Goal: Information Seeking & Learning: Check status

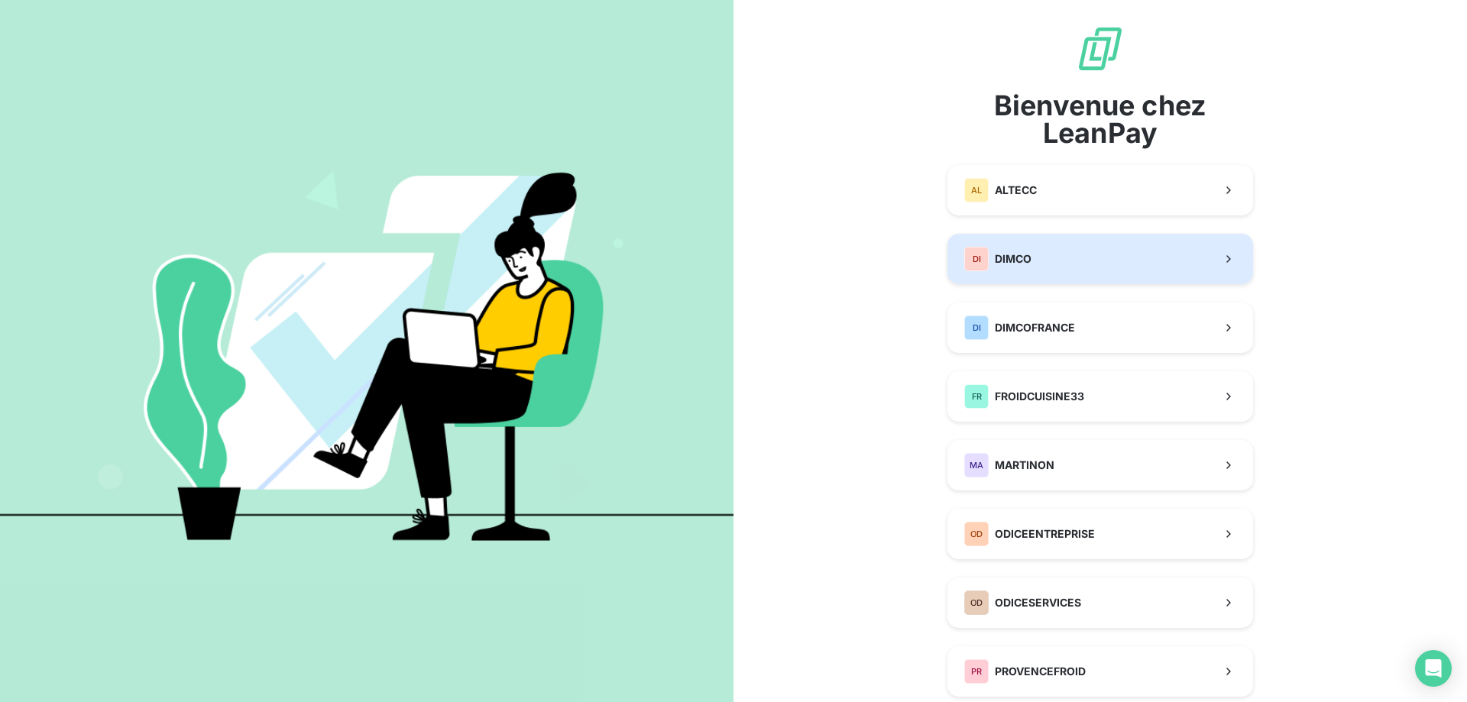
click at [1019, 257] on span "DIMCO" at bounding box center [1013, 258] width 37 height 15
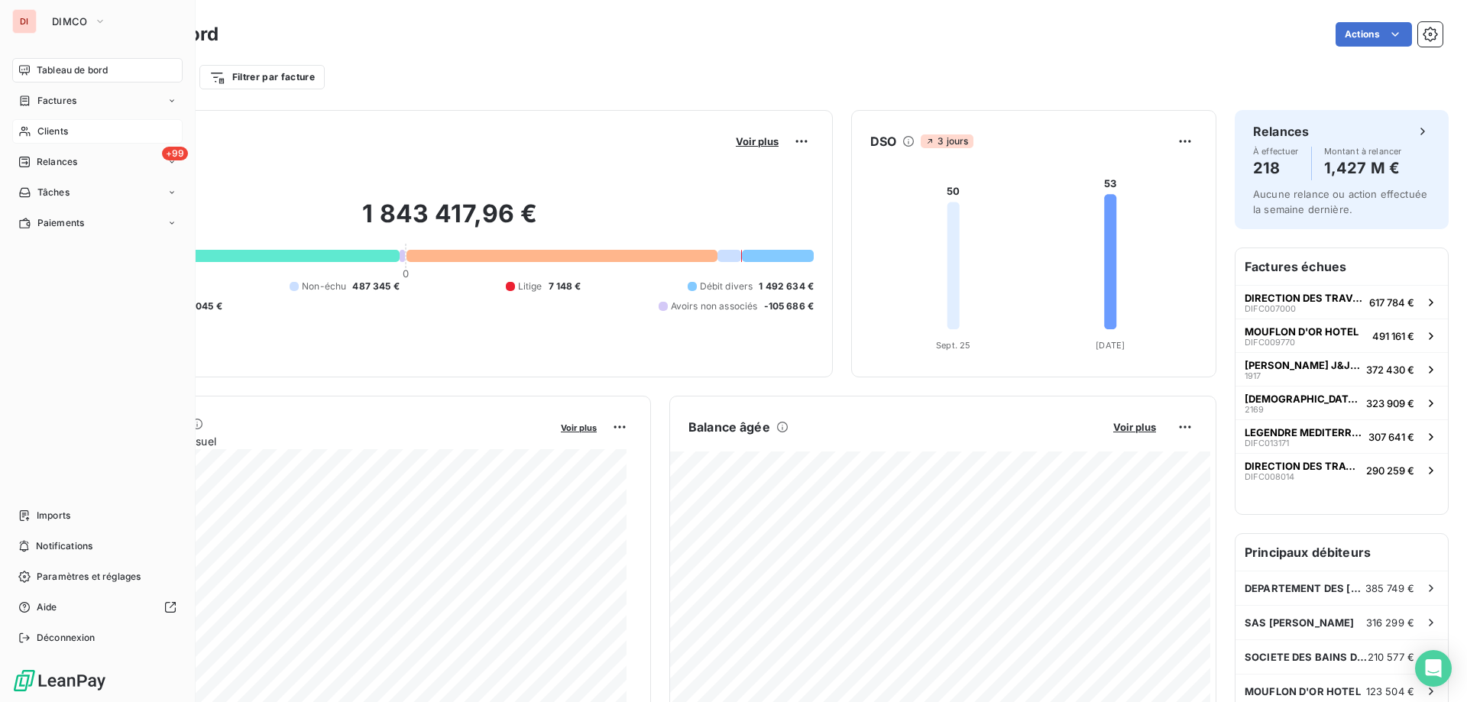
click at [36, 131] on div "Clients" at bounding box center [97, 131] width 170 height 24
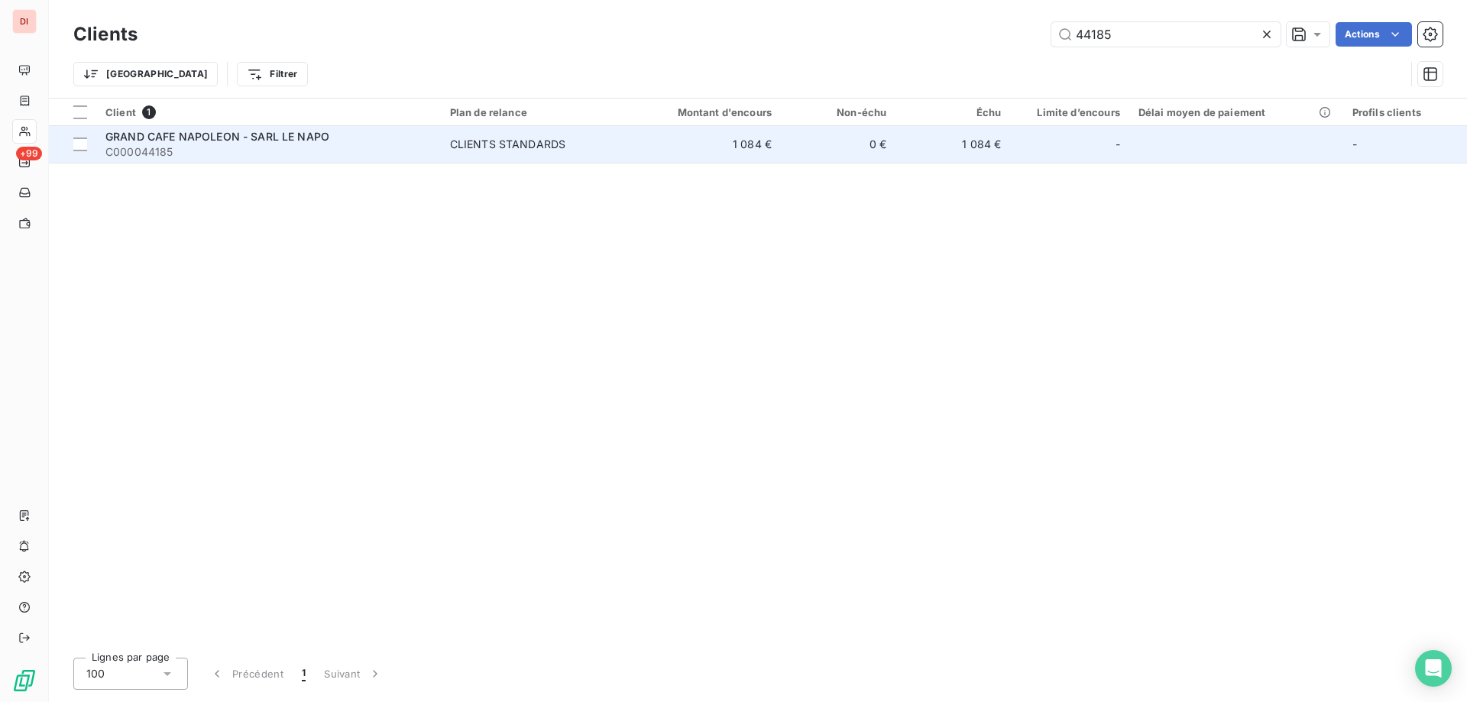
type input "44185"
click at [307, 141] on span "GRAND CAFE NAPOLEON - SARL LE NAPO" at bounding box center [217, 136] width 224 height 13
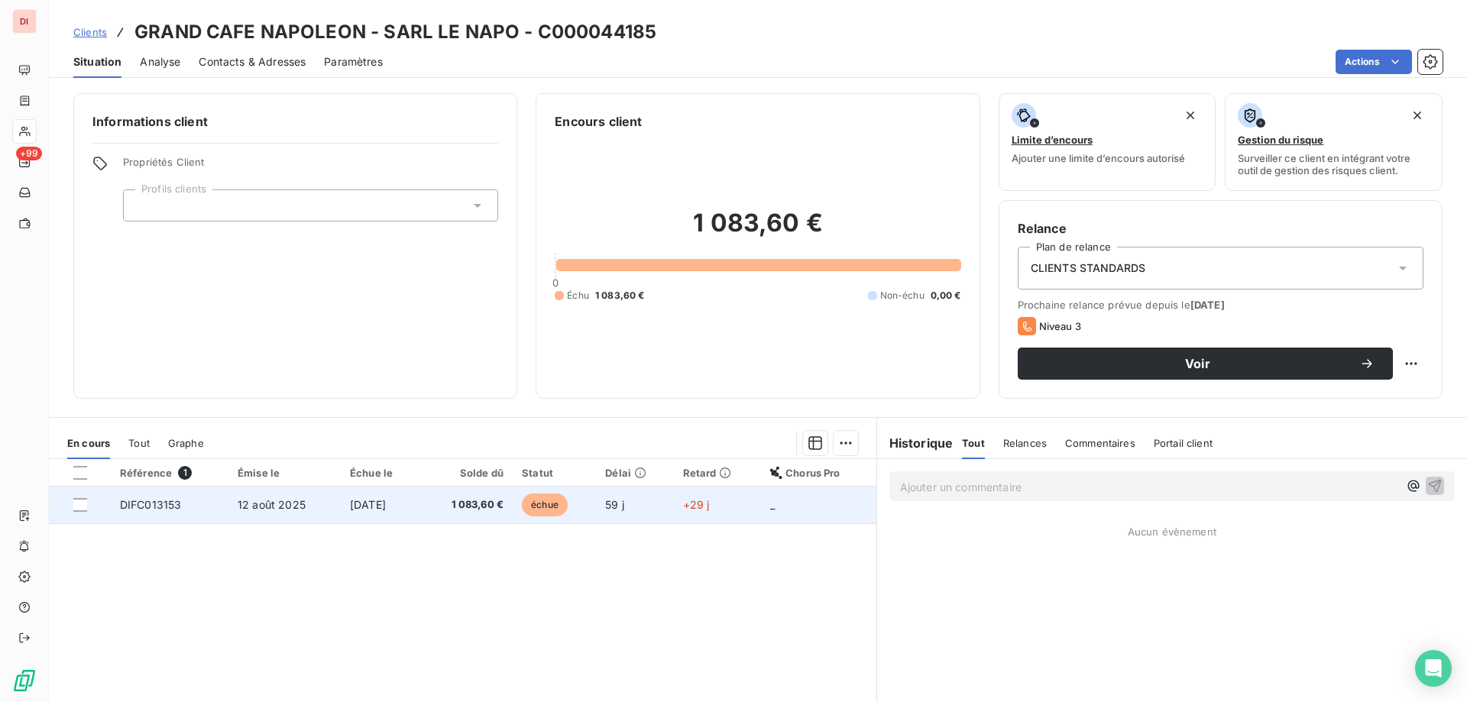
click at [482, 513] on td "1 083,60 €" at bounding box center [467, 505] width 92 height 37
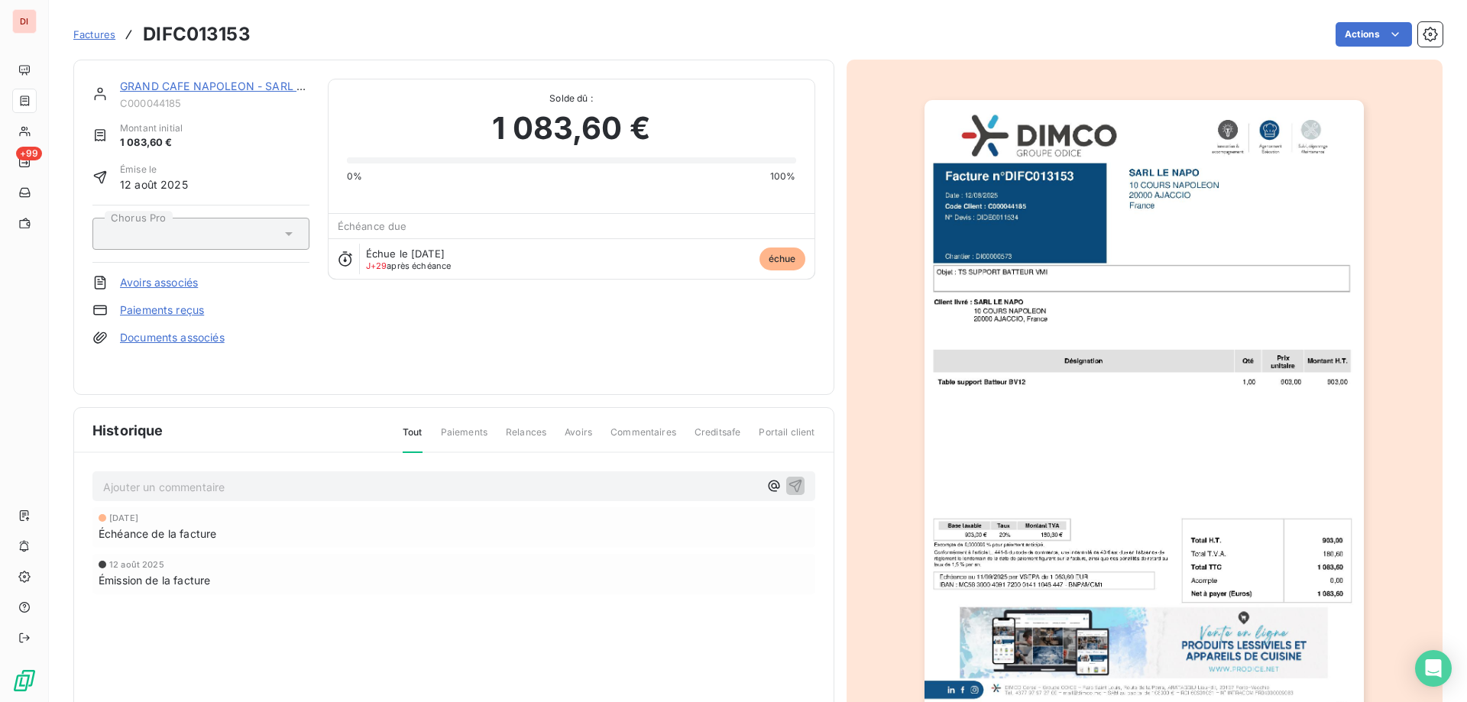
click at [1111, 296] on img "button" at bounding box center [1143, 411] width 439 height 622
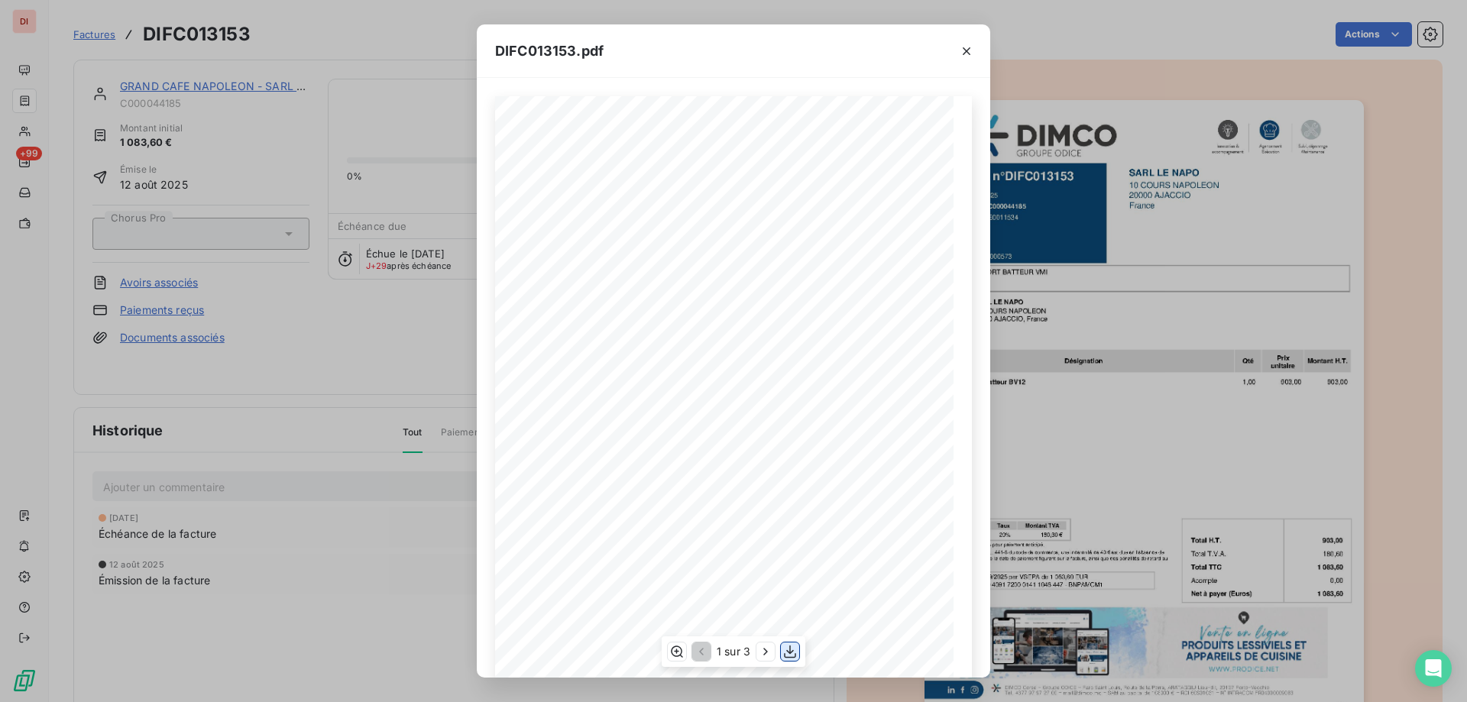
click at [787, 651] on icon "button" at bounding box center [790, 652] width 12 height 13
click at [963, 53] on icon "button" at bounding box center [966, 51] width 15 height 15
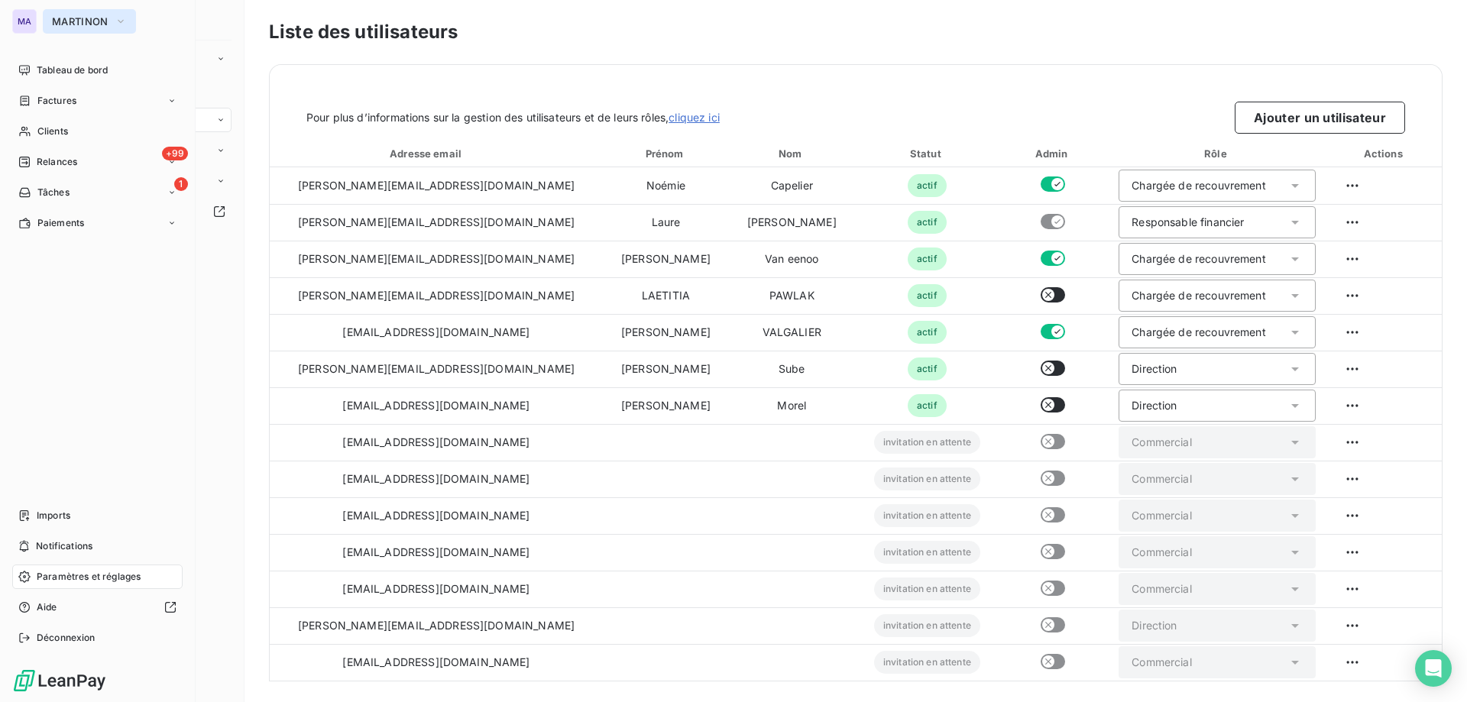
click at [68, 15] on button "MARTINON" at bounding box center [89, 21] width 93 height 24
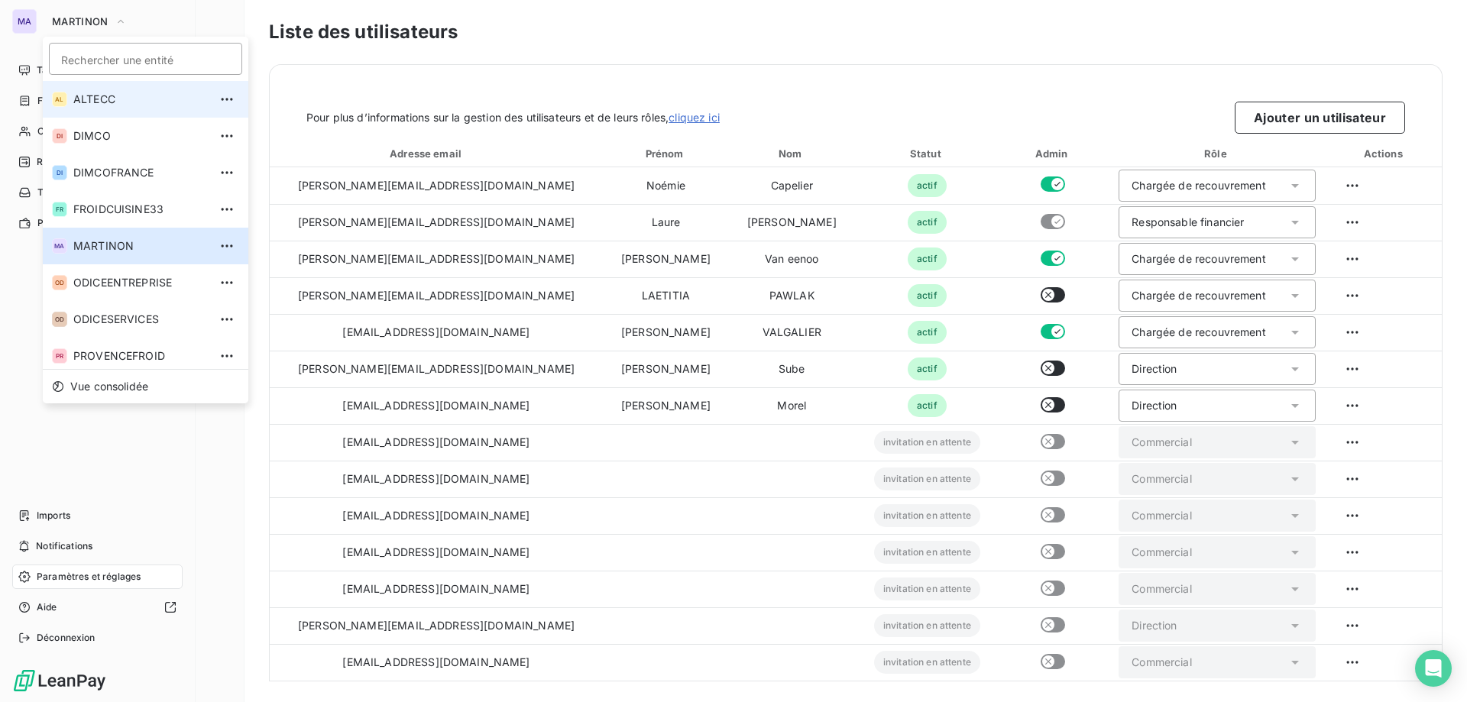
click at [113, 108] on li "AL ALTECC" at bounding box center [146, 99] width 206 height 37
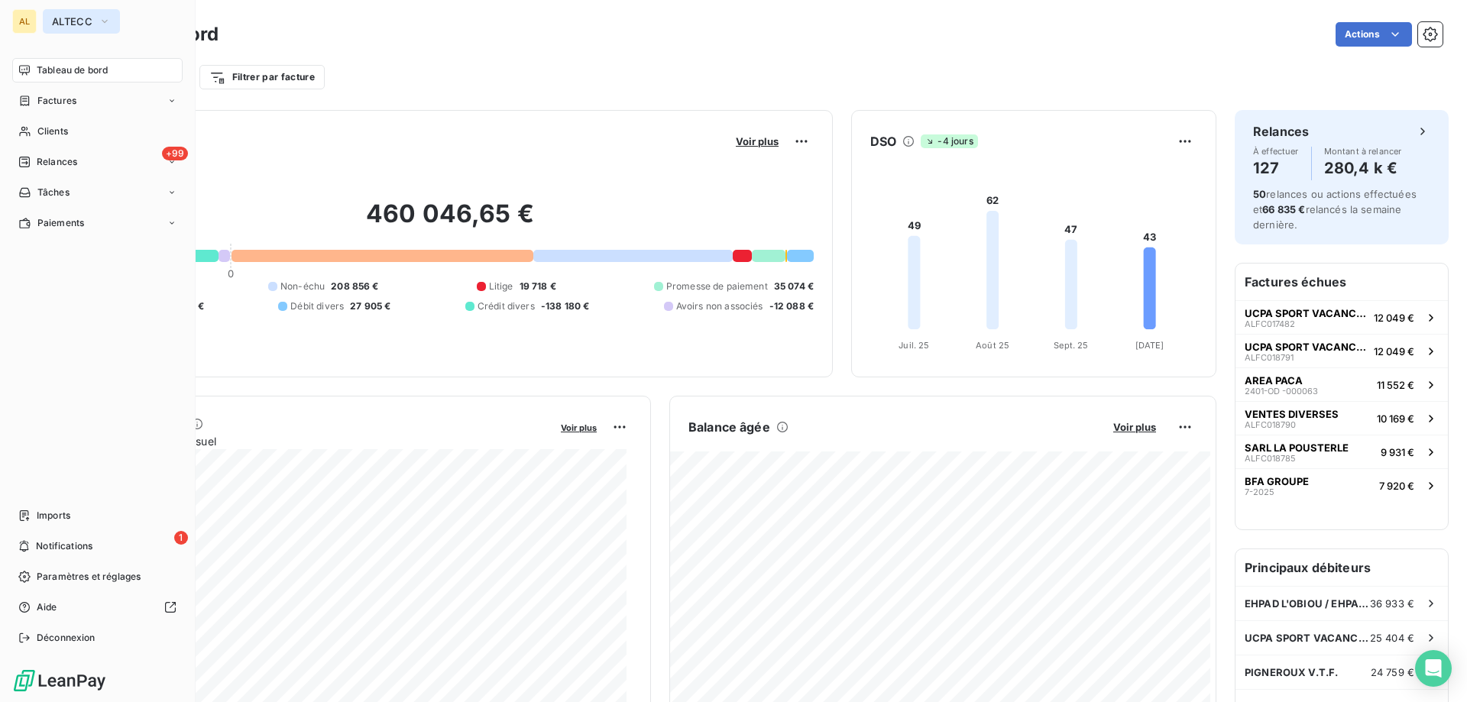
click at [83, 20] on span "ALTECC" at bounding box center [72, 21] width 40 height 12
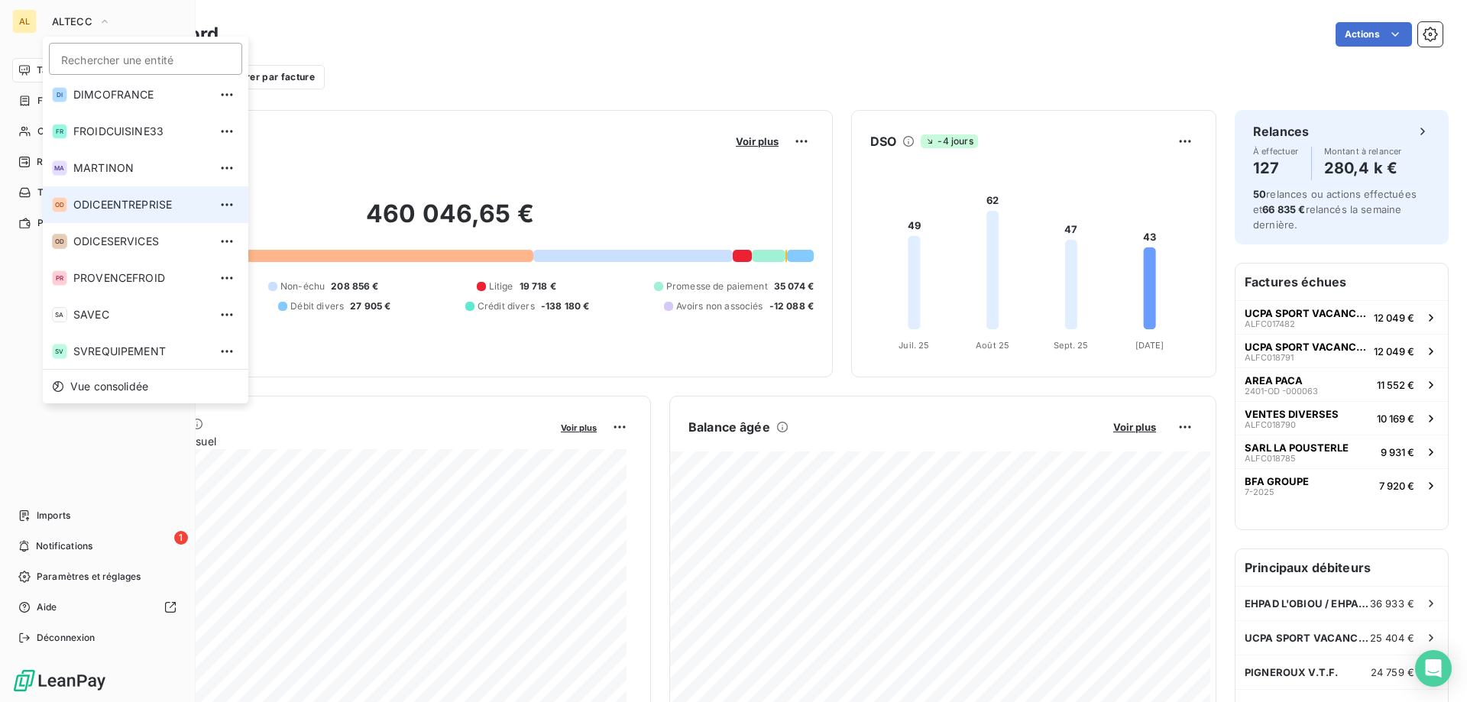
scroll to position [79, 0]
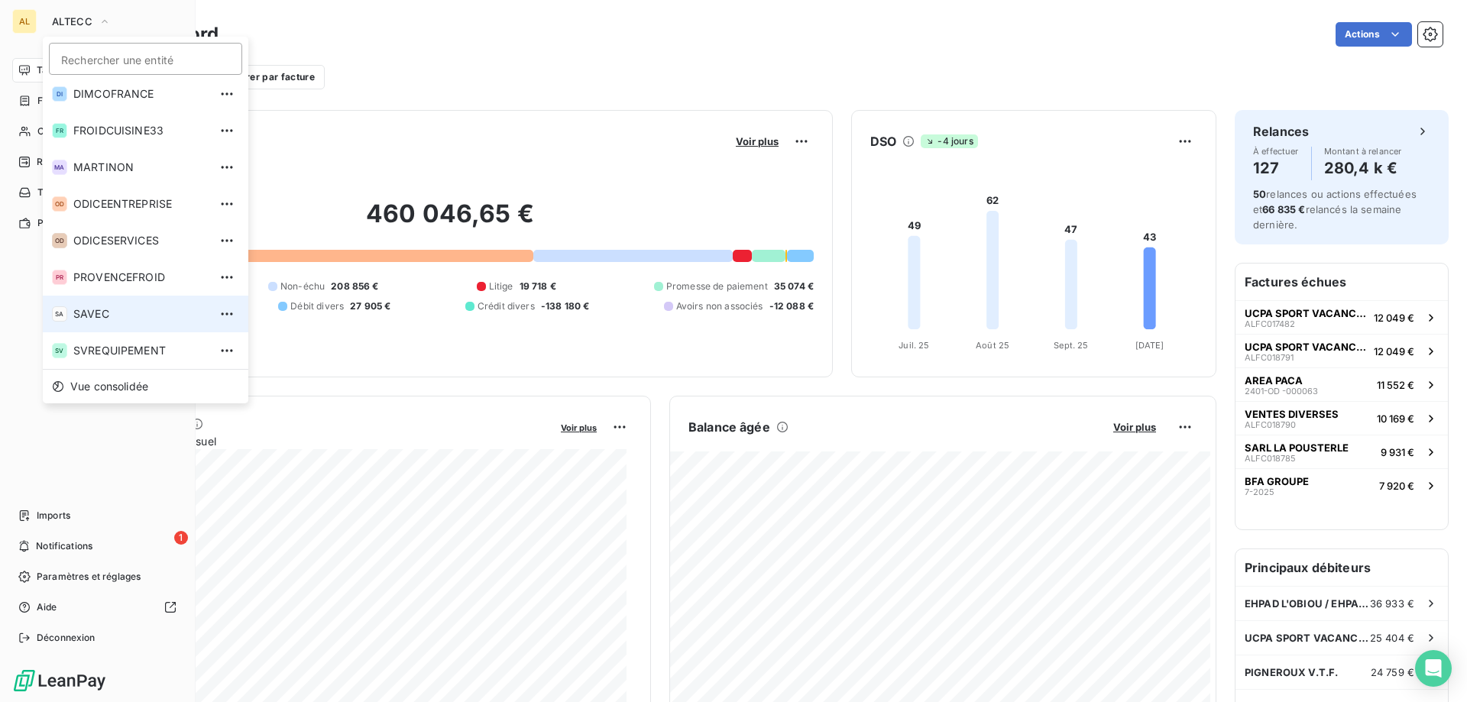
click at [125, 317] on span "SAVEC" at bounding box center [140, 313] width 135 height 15
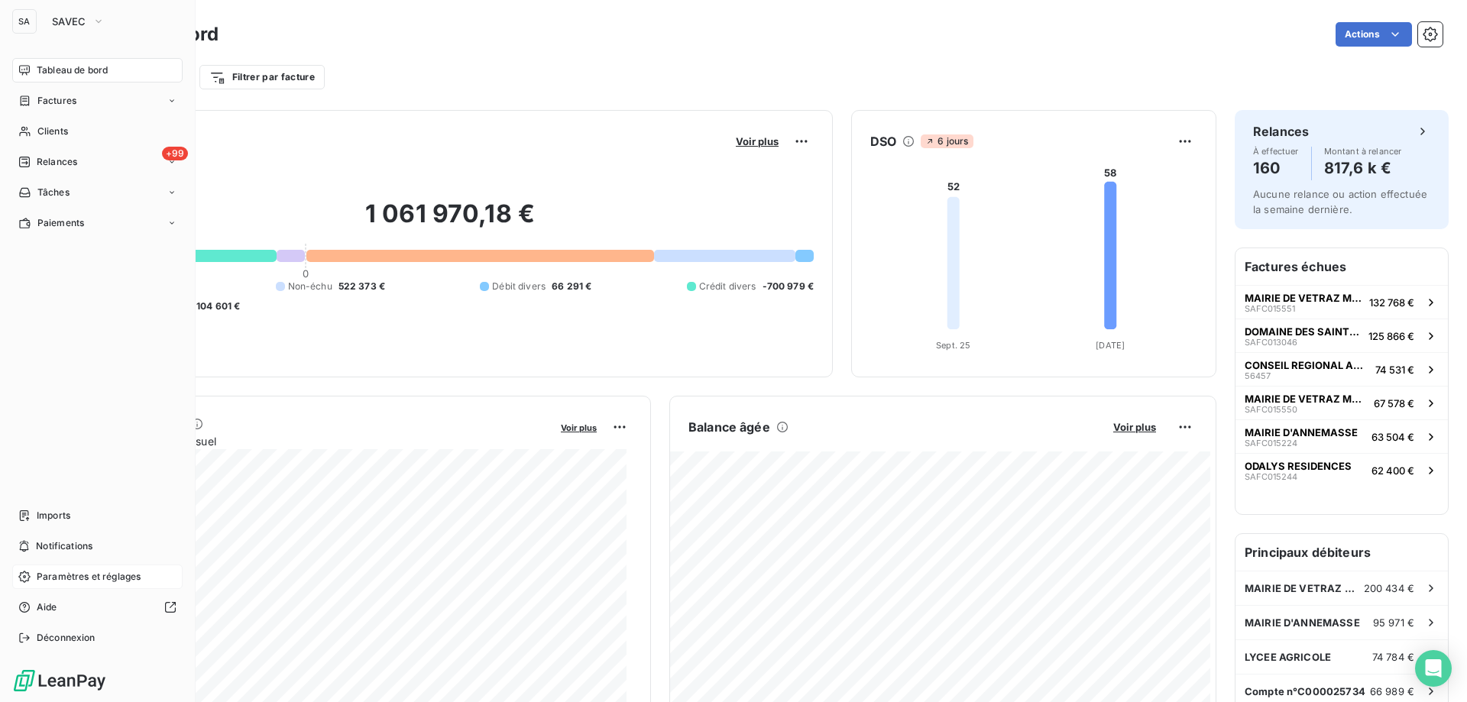
click at [86, 580] on span "Paramètres et réglages" at bounding box center [89, 577] width 104 height 14
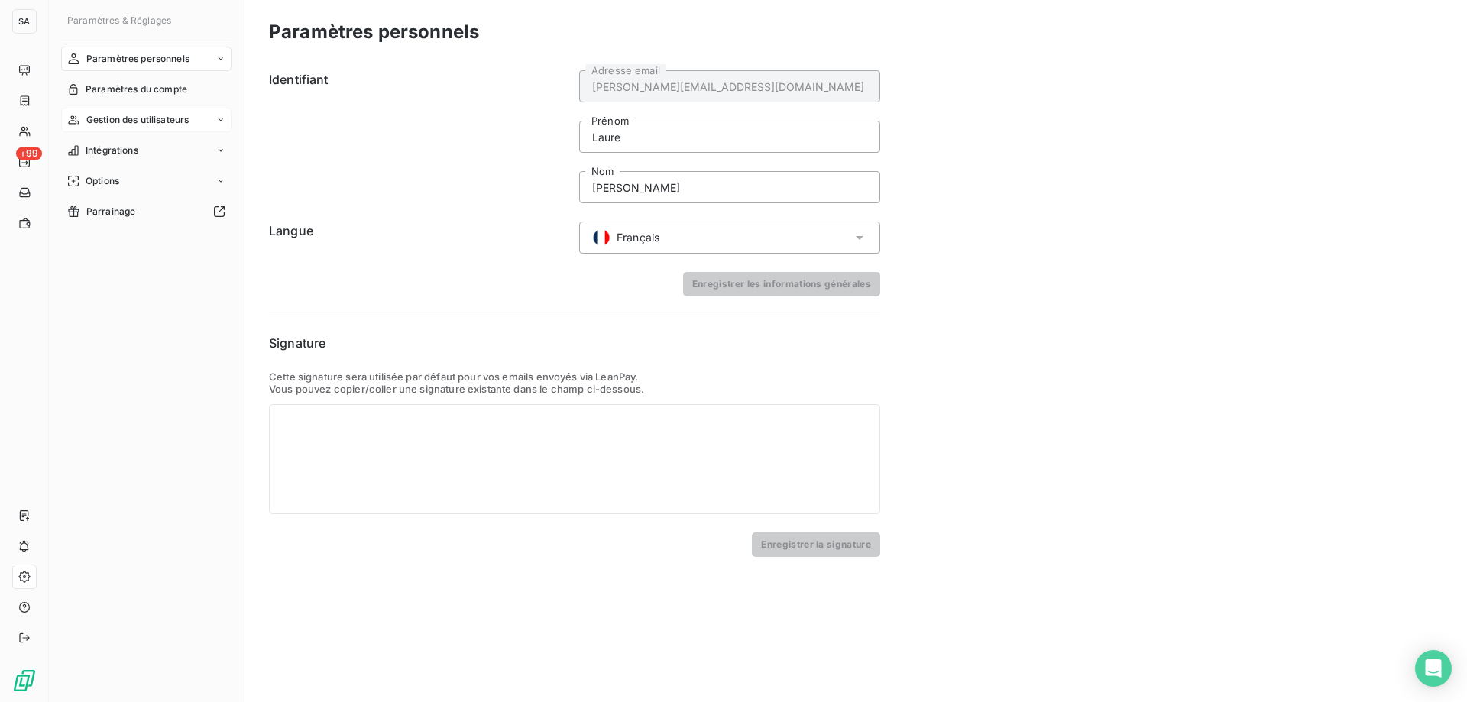
click at [112, 114] on span "Gestion des utilisateurs" at bounding box center [137, 120] width 103 height 14
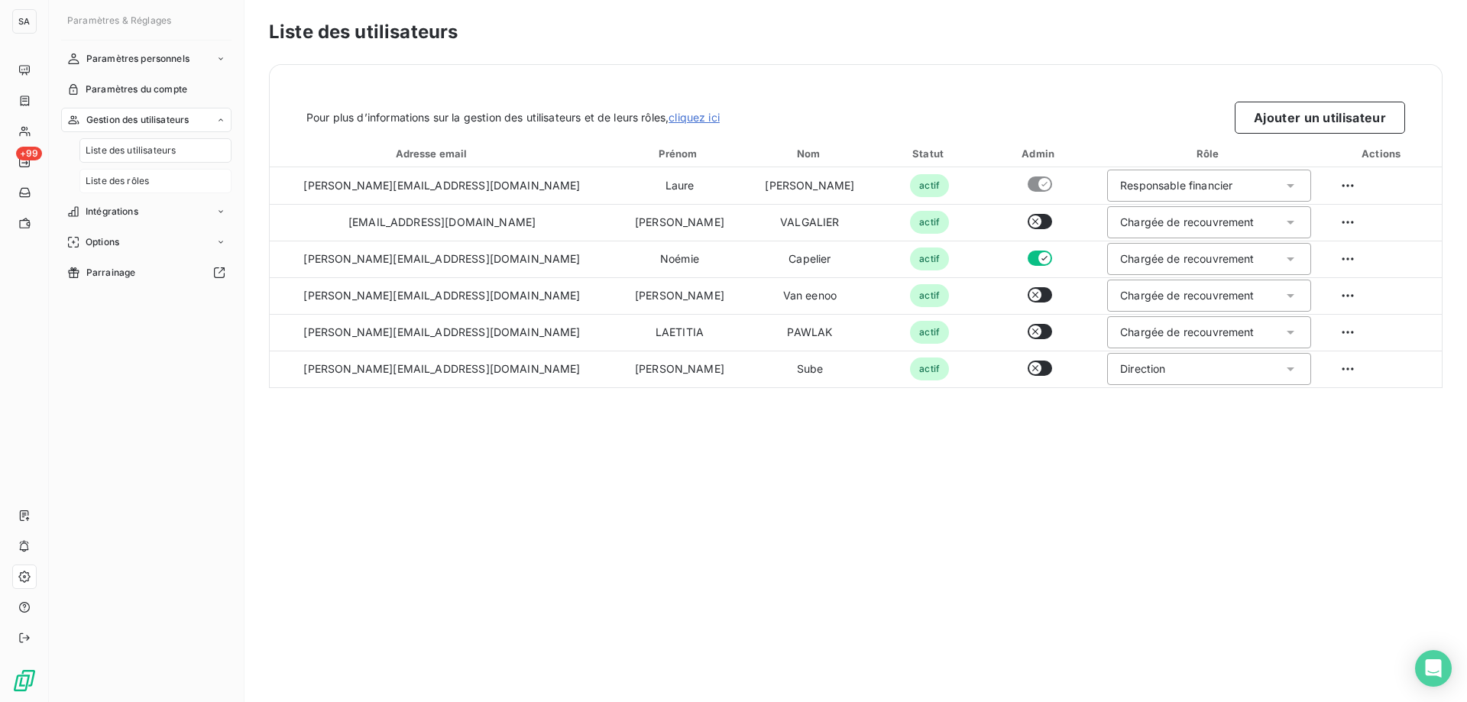
click at [140, 180] on span "Liste des rôles" at bounding box center [117, 181] width 63 height 14
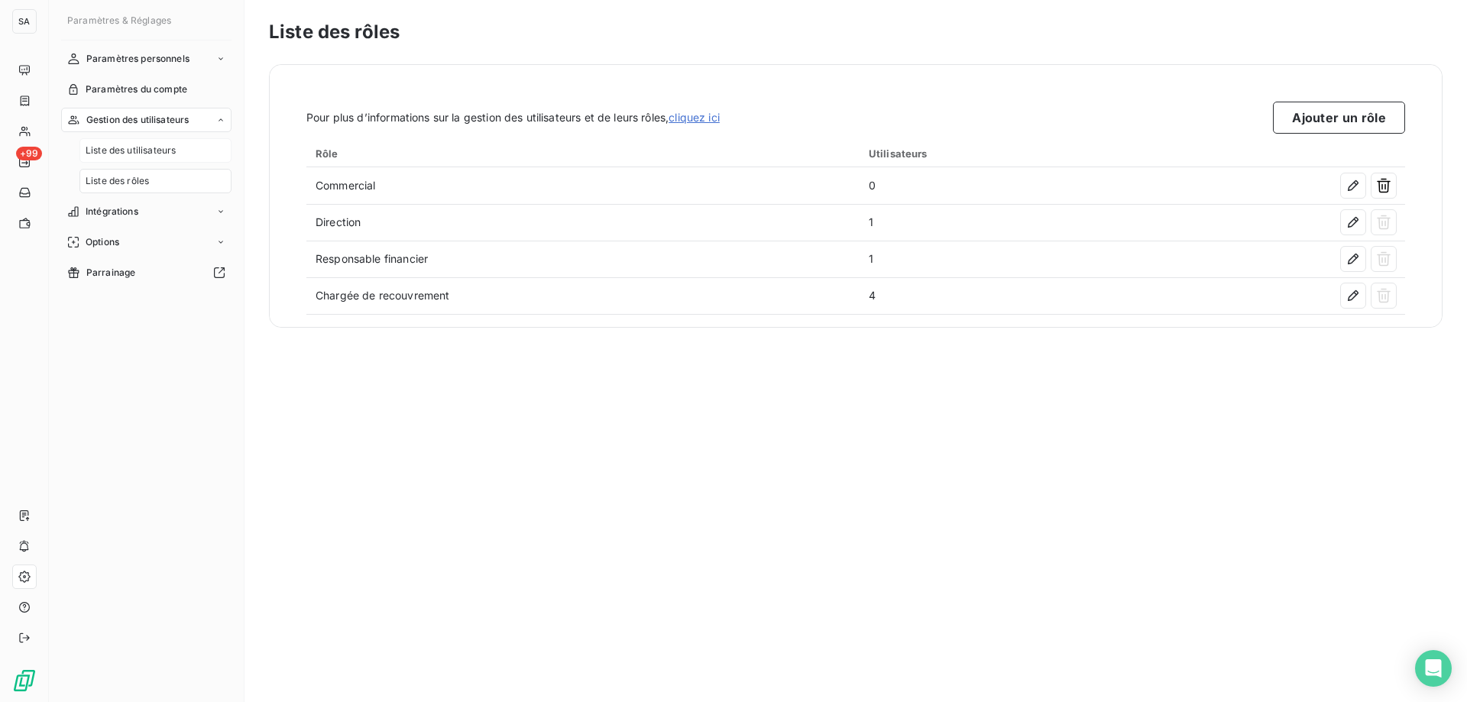
click at [134, 151] on span "Liste des utilisateurs" at bounding box center [131, 151] width 90 height 14
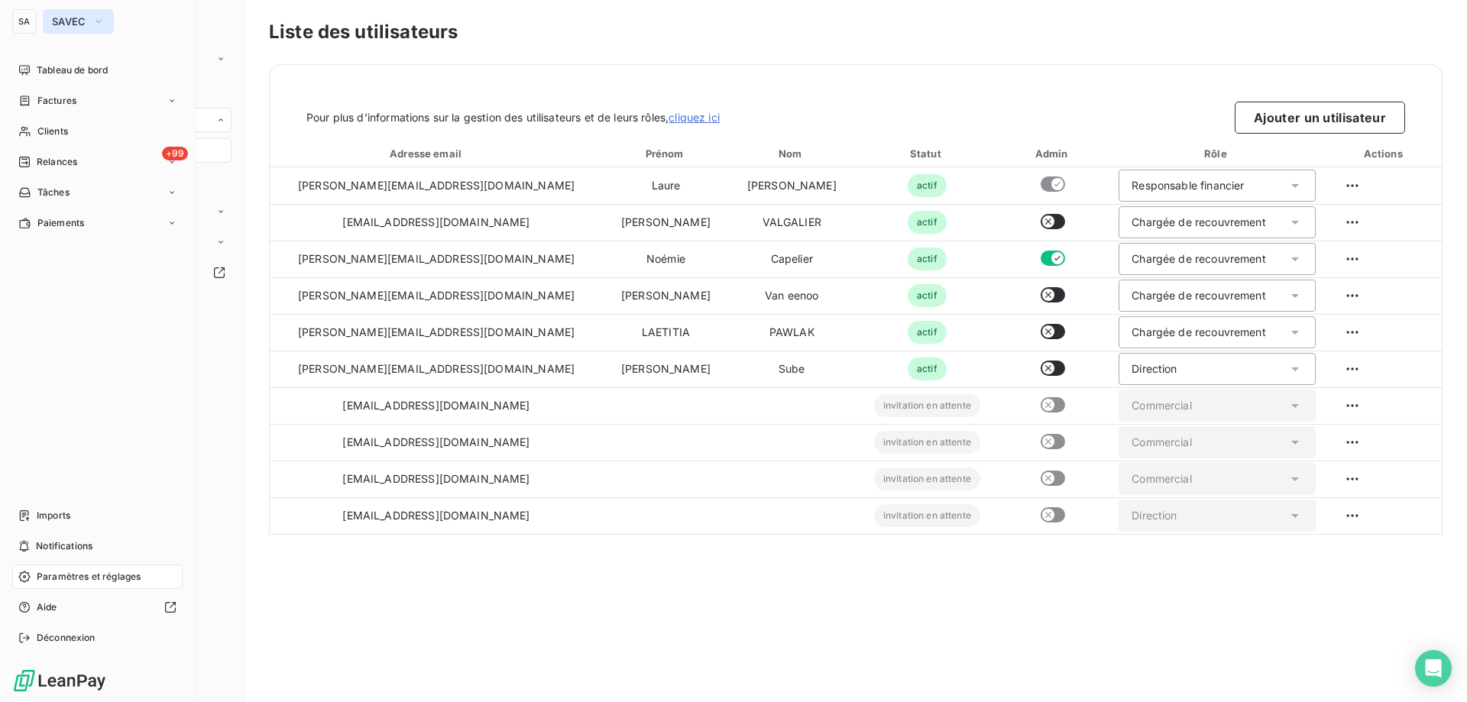
click at [92, 26] on icon "button" at bounding box center [98, 21] width 12 height 15
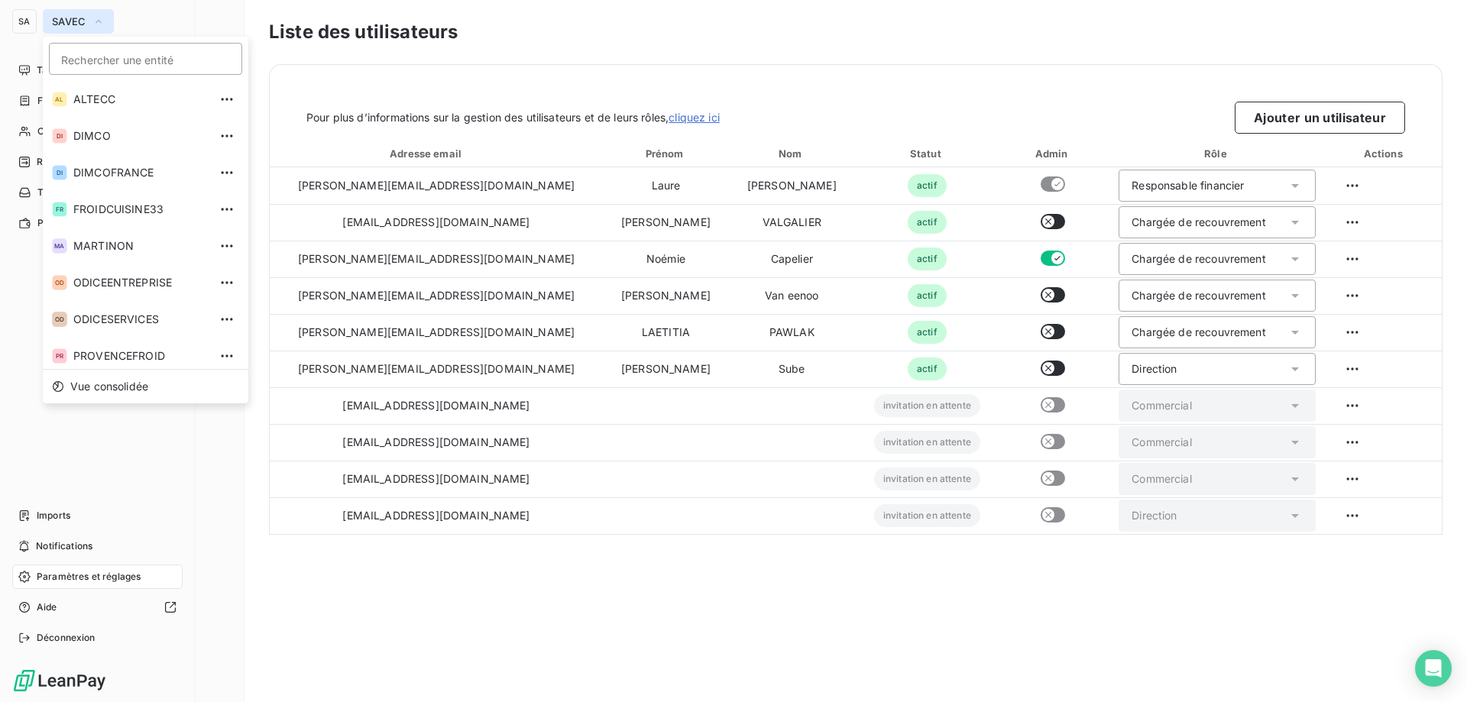
scroll to position [42, 0]
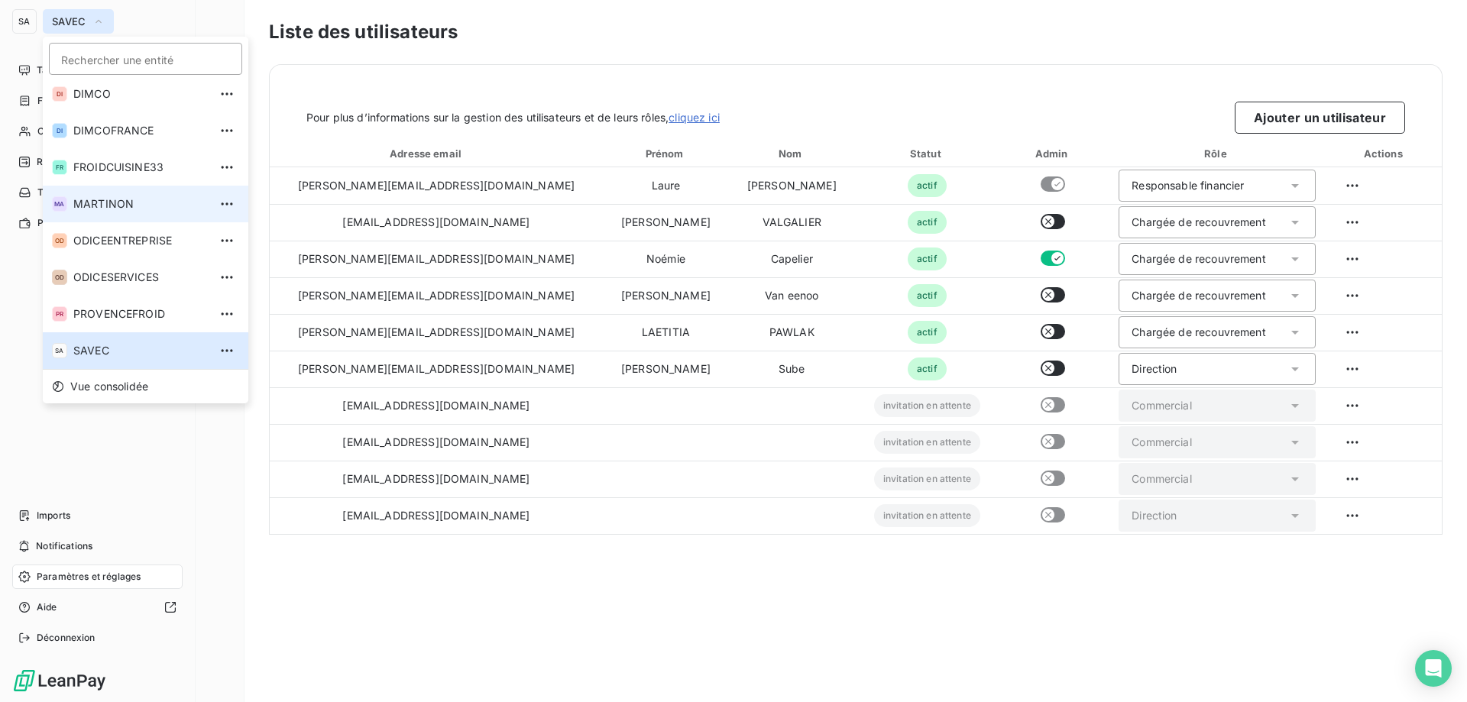
click at [115, 213] on li "MA MARTINON" at bounding box center [146, 204] width 206 height 37
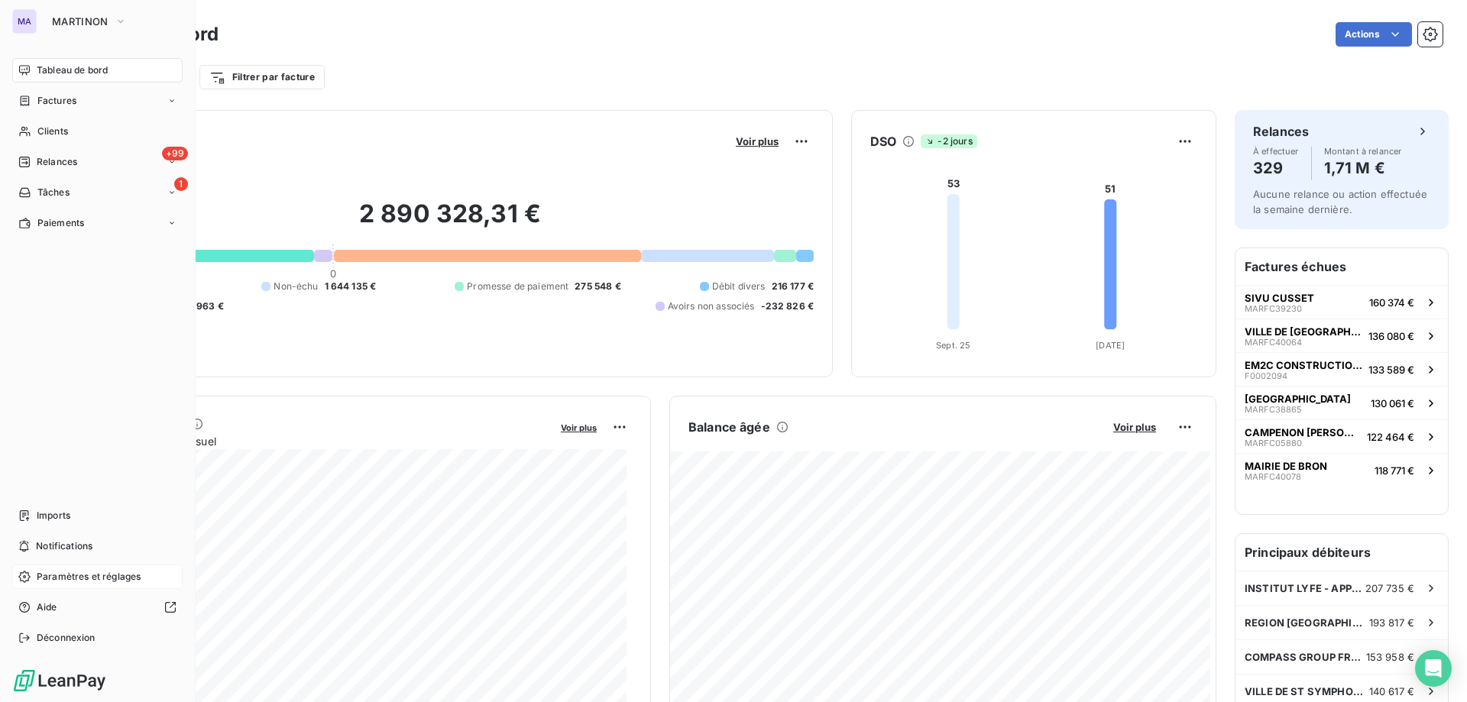
click at [117, 574] on span "Paramètres et réglages" at bounding box center [89, 577] width 104 height 14
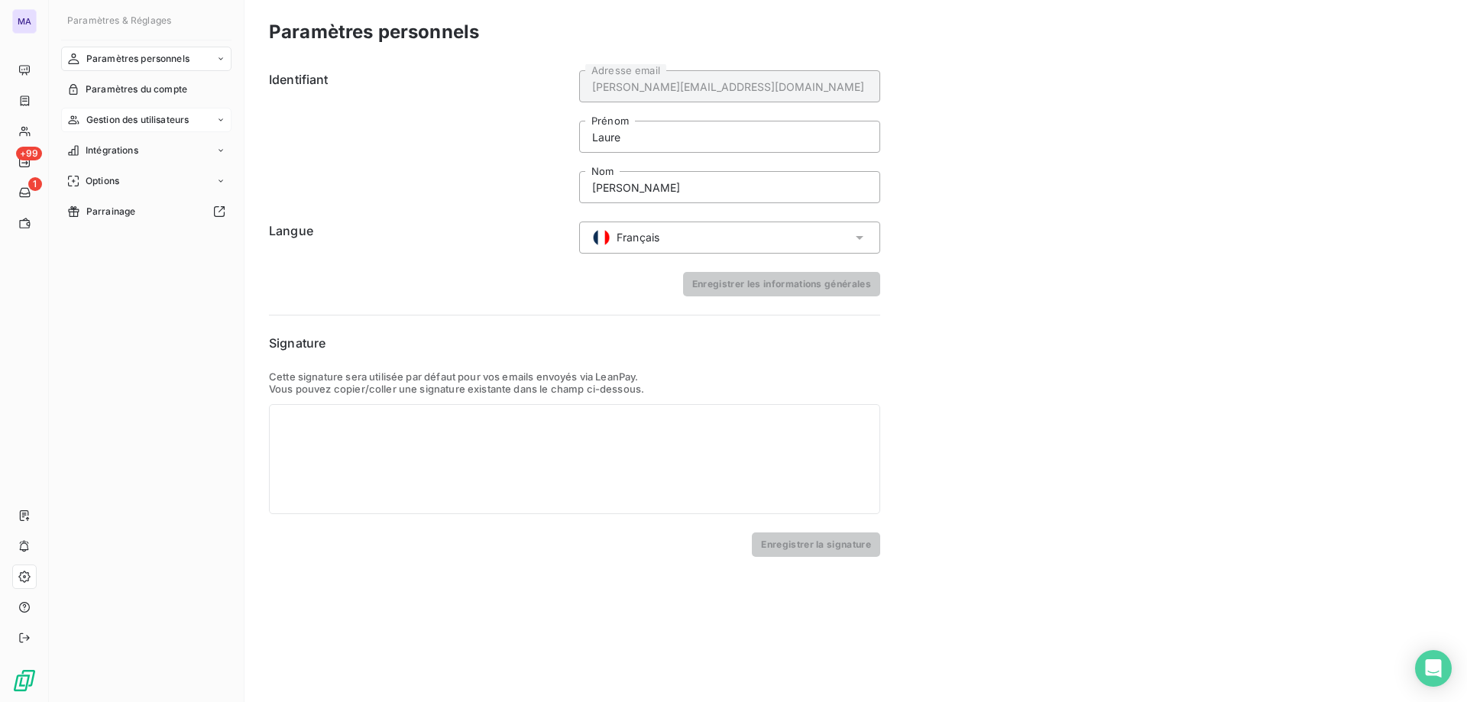
click at [134, 121] on span "Gestion des utilisateurs" at bounding box center [137, 120] width 103 height 14
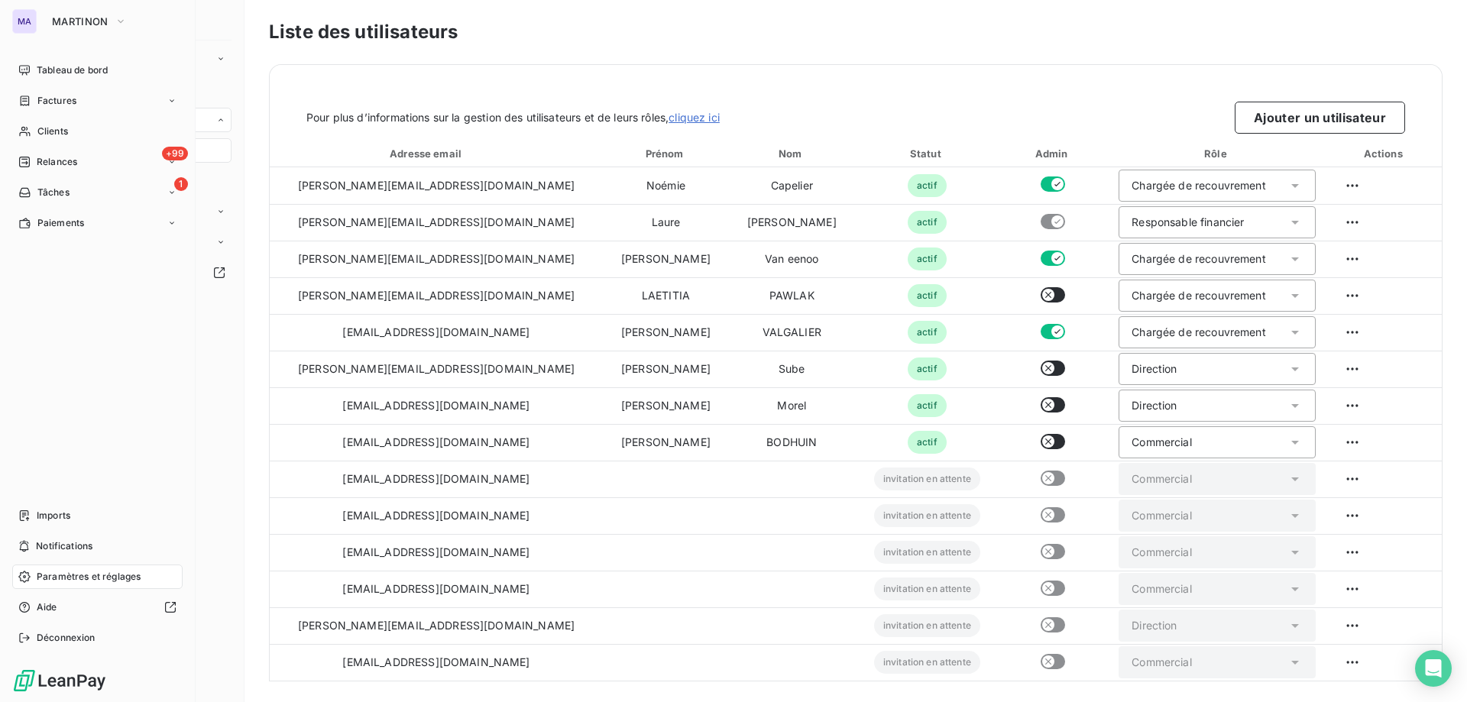
click at [38, 72] on span "Tableau de bord" at bounding box center [72, 70] width 71 height 14
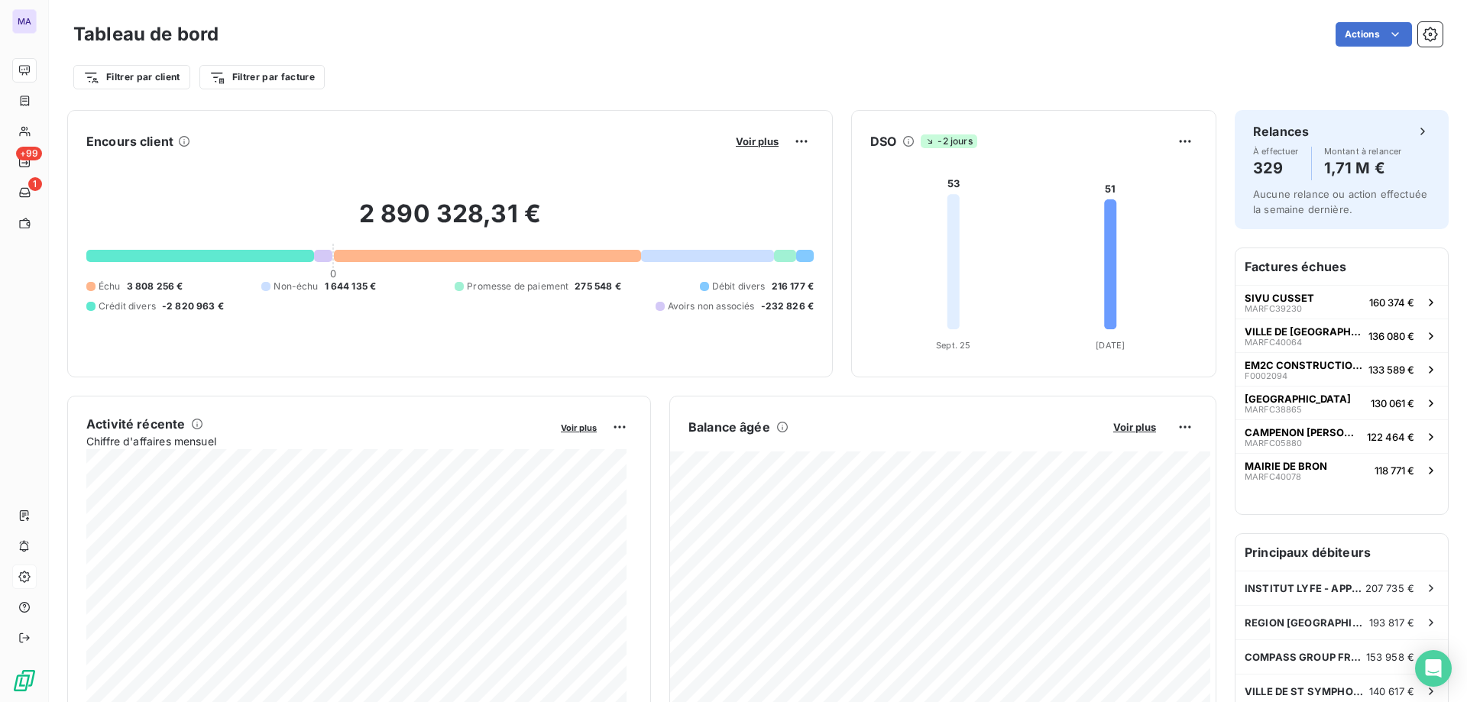
click at [374, 76] on div "Filtrer par client Filtrer par facture" at bounding box center [757, 77] width 1369 height 29
click at [795, 138] on html "MA +99 1 Tableau de bord Actions Filtrer par client Filtrer par facture Encours…" at bounding box center [733, 351] width 1467 height 702
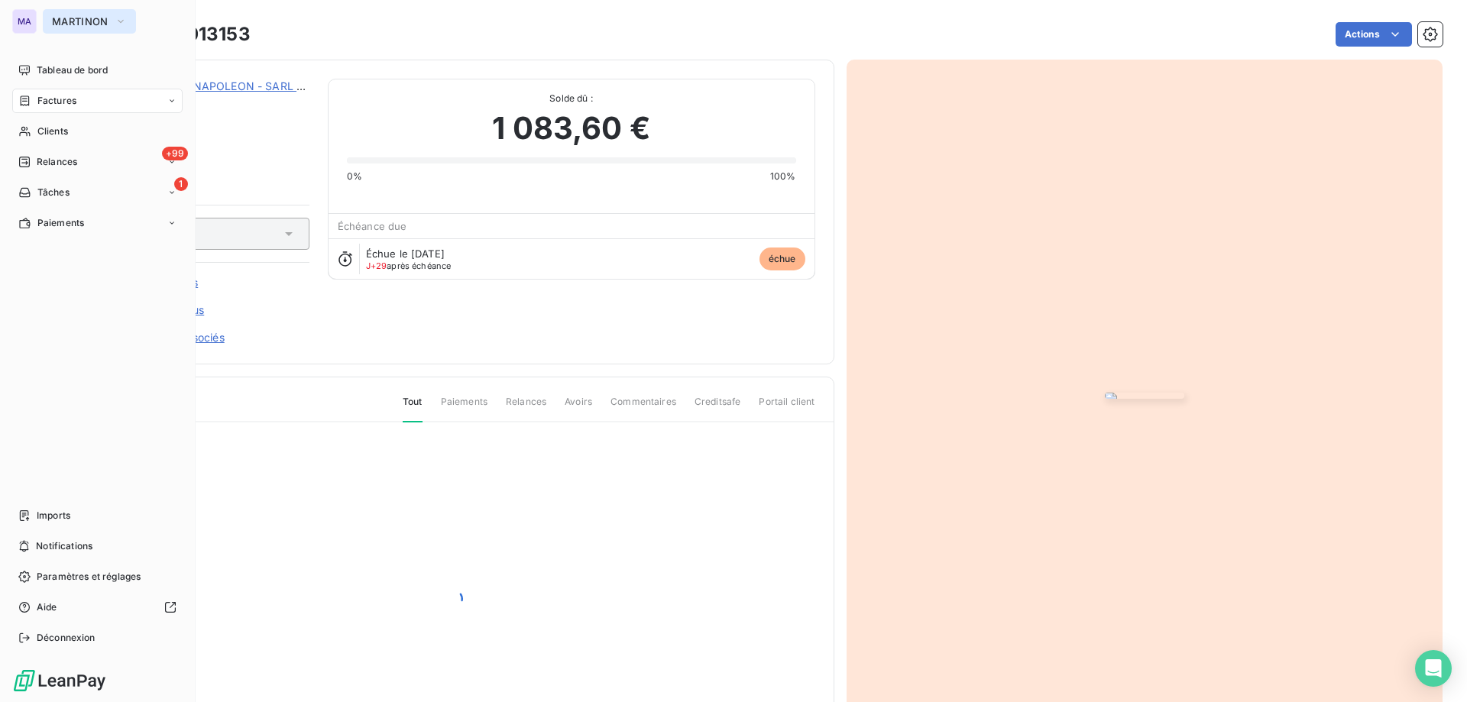
click at [66, 19] on span "MARTINON" at bounding box center [80, 21] width 57 height 12
